Goal: Information Seeking & Learning: Check status

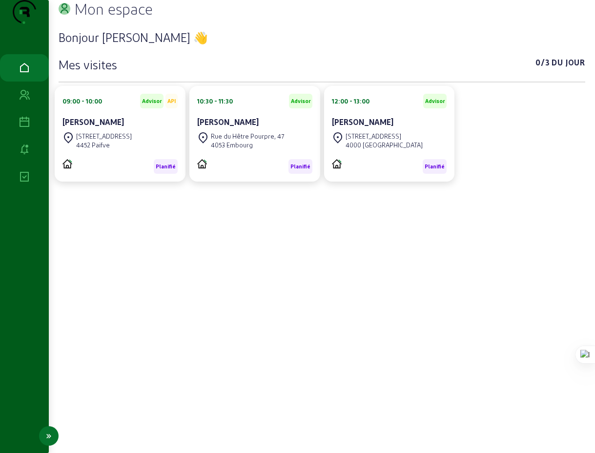
click at [25, 128] on icon at bounding box center [25, 123] width 12 height 12
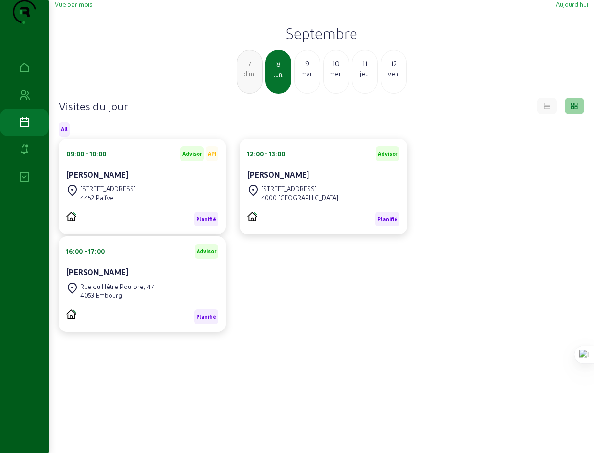
click at [82, 8] on span "Vue par mois" at bounding box center [74, 3] width 38 height 7
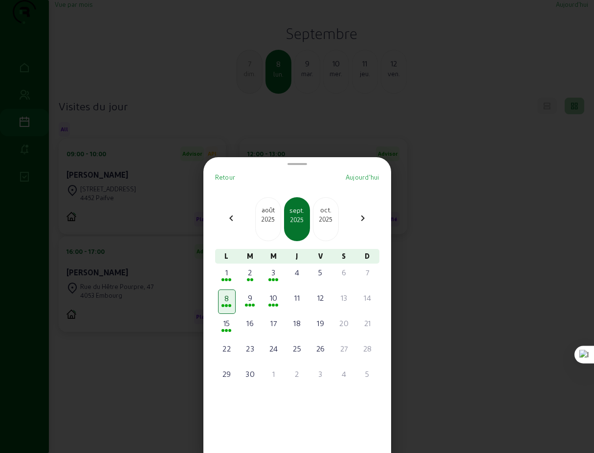
click at [231, 218] on mat-icon "chevron_left" at bounding box center [231, 218] width 12 height 12
click at [228, 377] on div "25" at bounding box center [227, 374] width 16 height 12
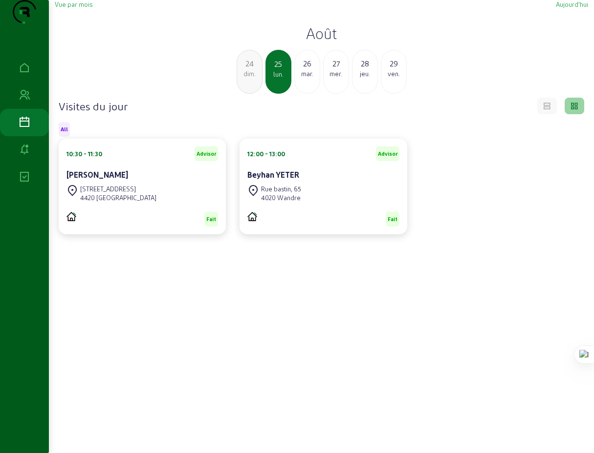
click at [307, 69] on div "26" at bounding box center [307, 64] width 25 height 12
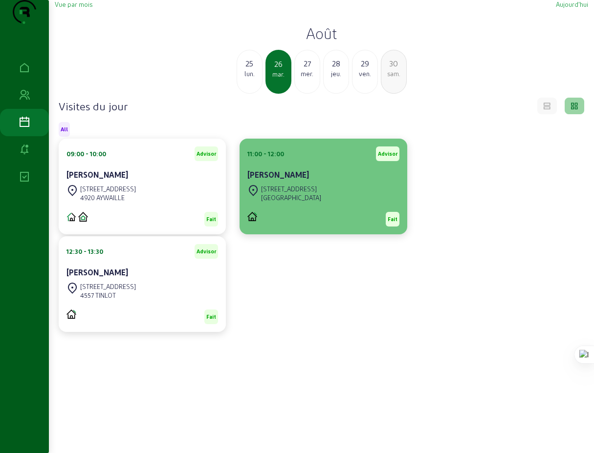
click at [286, 193] on div "[STREET_ADDRESS]" at bounding box center [291, 189] width 60 height 9
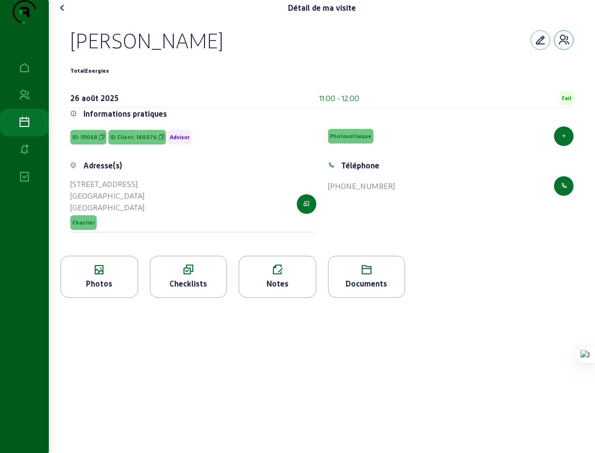
click at [561, 46] on icon "button" at bounding box center [564, 40] width 12 height 12
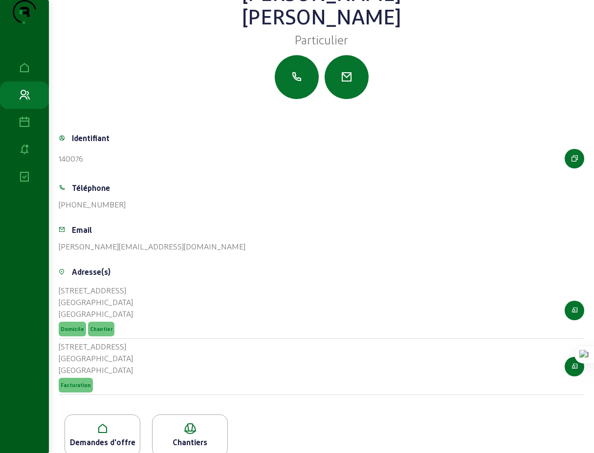
scroll to position [7, 0]
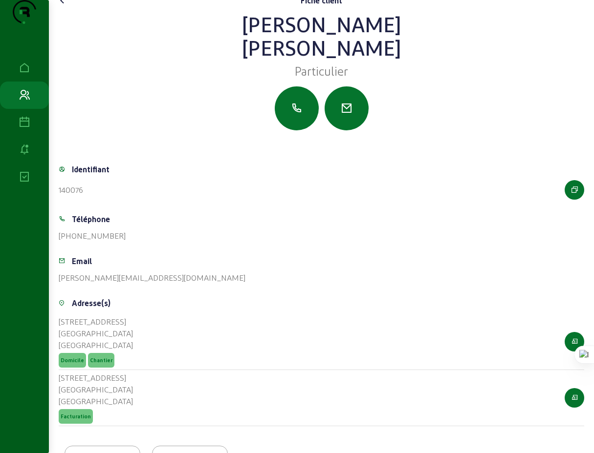
click at [63, 6] on icon at bounding box center [63, 1] width 12 height 12
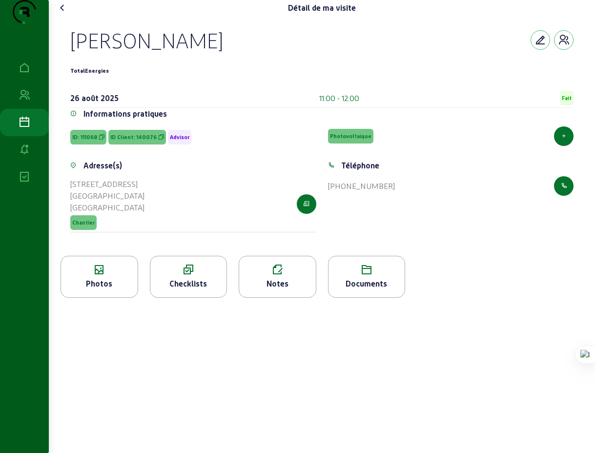
click at [64, 14] on icon at bounding box center [63, 8] width 12 height 12
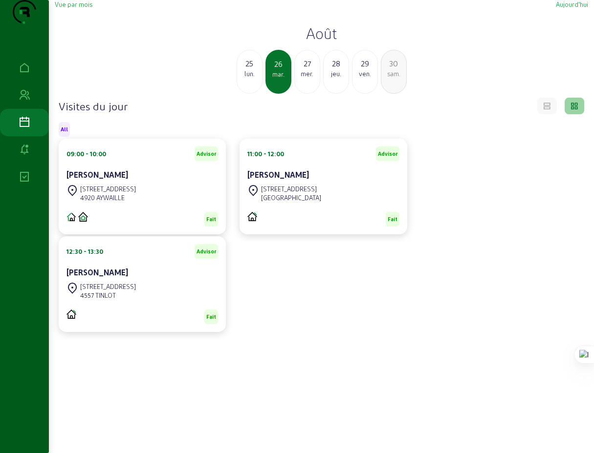
click at [90, 113] on h4 "Visites du jour" at bounding box center [93, 106] width 69 height 14
click at [560, 8] on span "Aujourd'hui" at bounding box center [571, 3] width 32 height 7
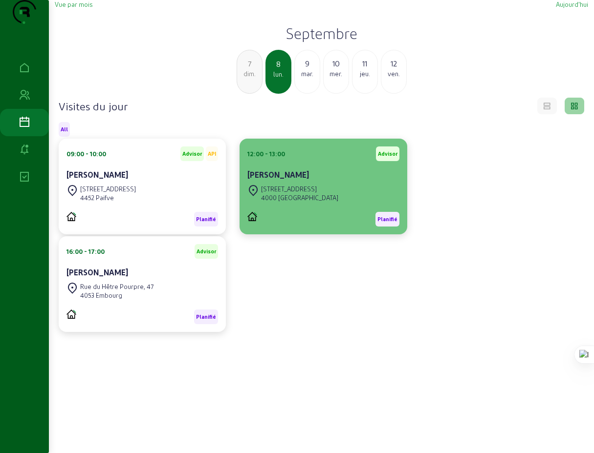
click at [299, 202] on div "4000 [GEOGRAPHIC_DATA]" at bounding box center [299, 197] width 77 height 9
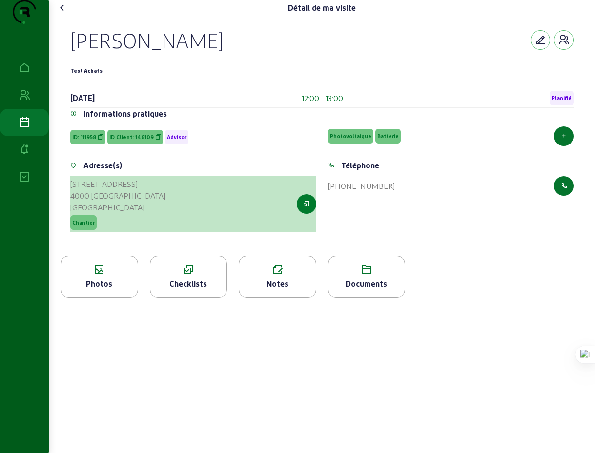
click at [306, 209] on icon "button" at bounding box center [306, 204] width 6 height 9
